Goal: Entertainment & Leisure: Browse casually

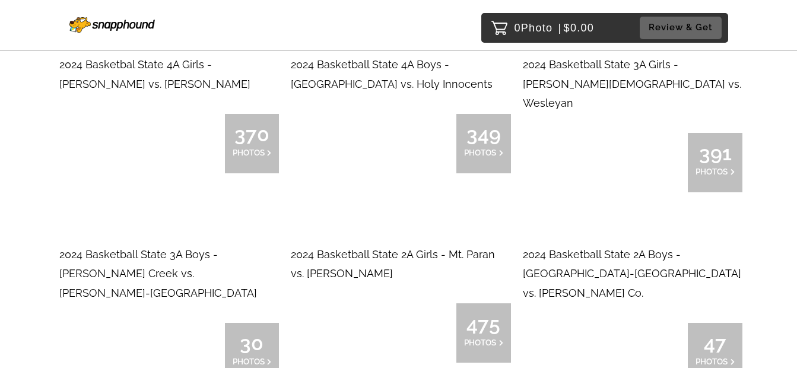
scroll to position [7656, 0]
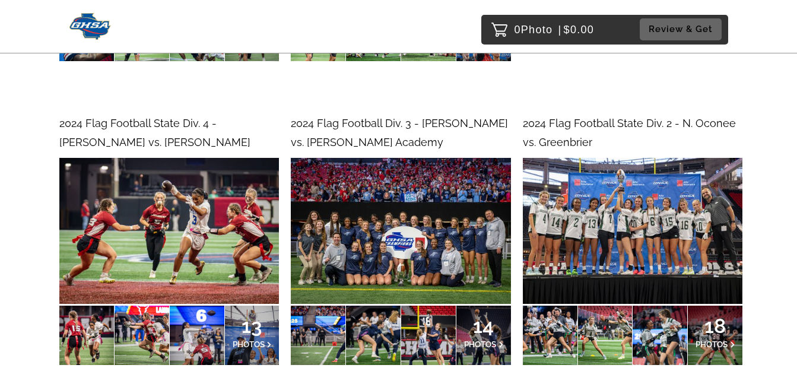
click at [374, 205] on img at bounding box center [401, 231] width 220 height 147
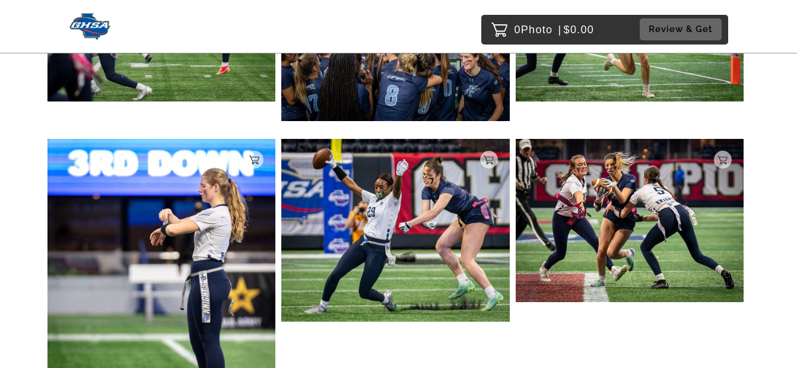
scroll to position [950, 0]
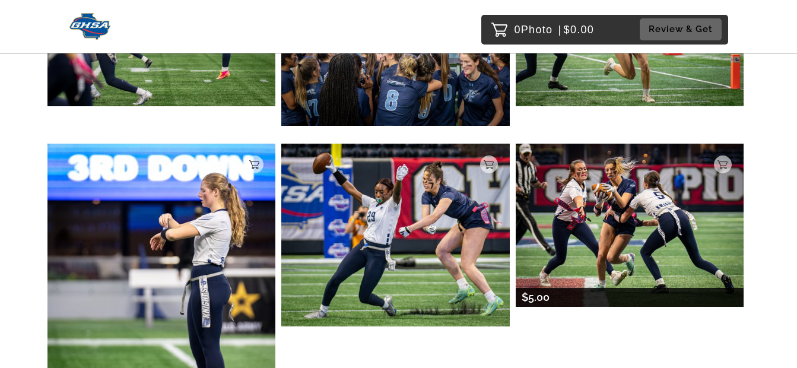
click at [576, 178] on img at bounding box center [630, 225] width 228 height 163
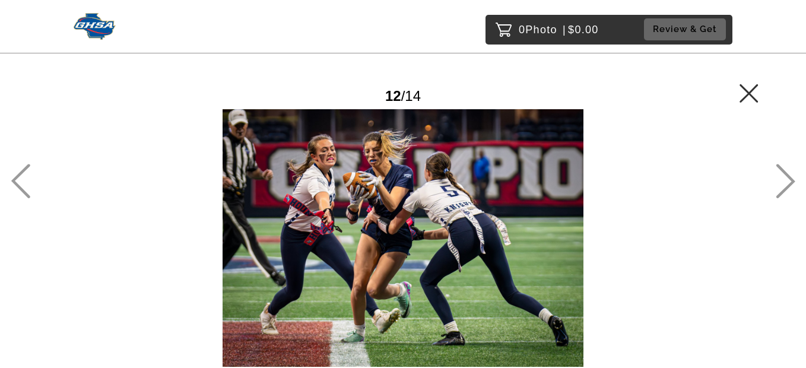
click at [748, 91] on icon at bounding box center [749, 93] width 19 height 19
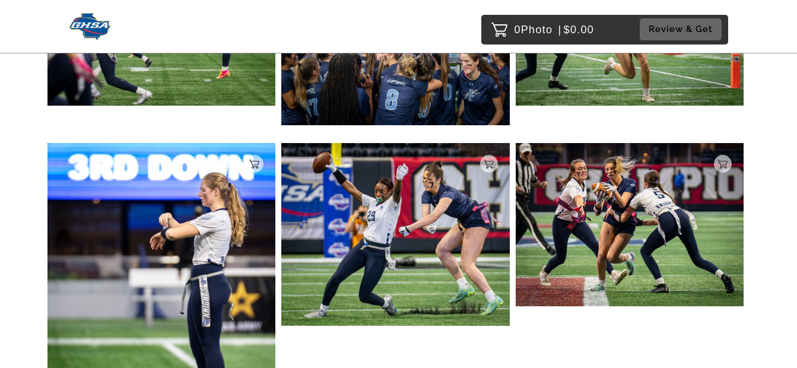
scroll to position [950, 0]
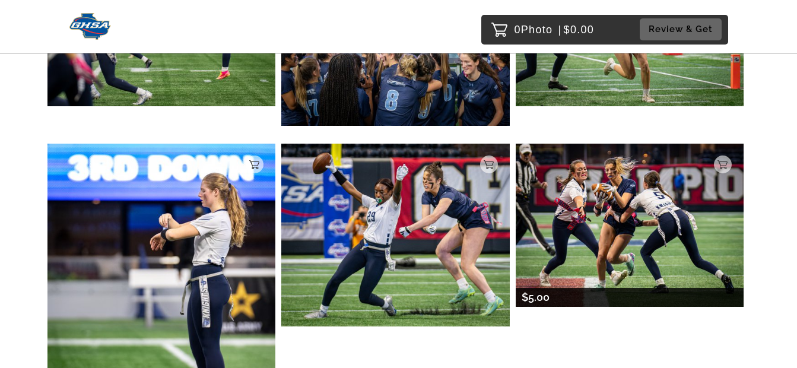
click at [609, 207] on img at bounding box center [630, 225] width 228 height 163
